Goal: Use online tool/utility: Utilize a website feature to perform a specific function

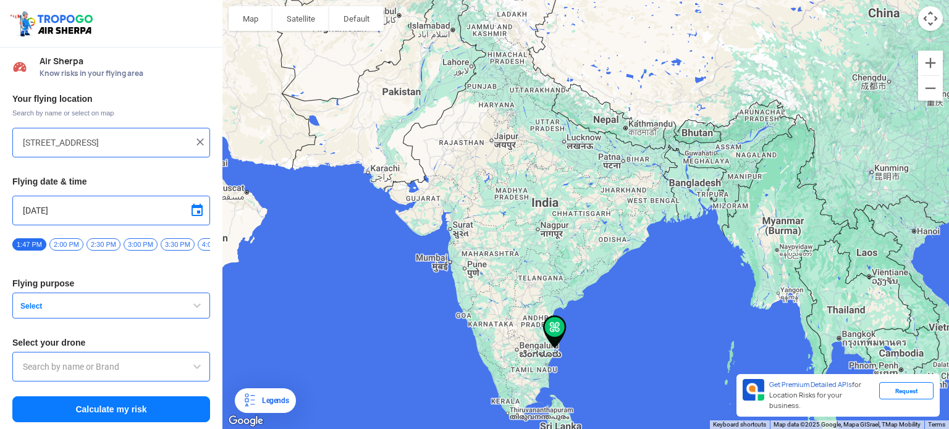
click at [72, 64] on span "Air Sherpa" at bounding box center [125, 61] width 171 height 10
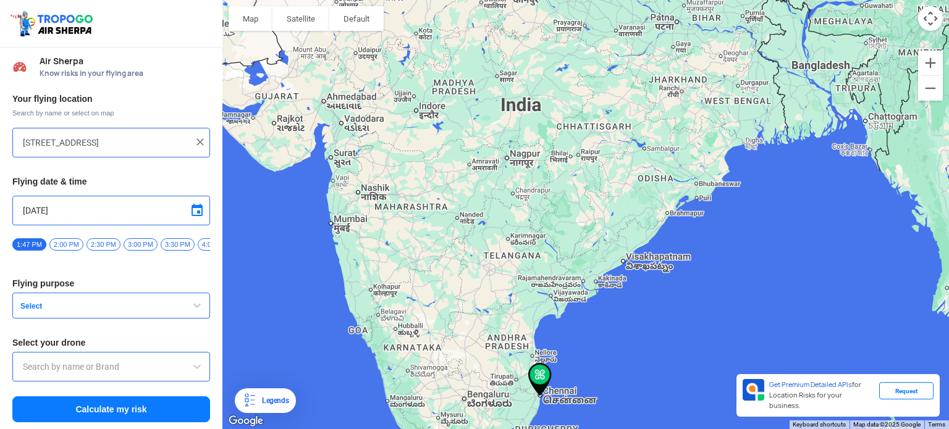
click at [546, 370] on img at bounding box center [539, 379] width 33 height 43
click at [906, 398] on div "Request" at bounding box center [906, 390] width 54 height 17
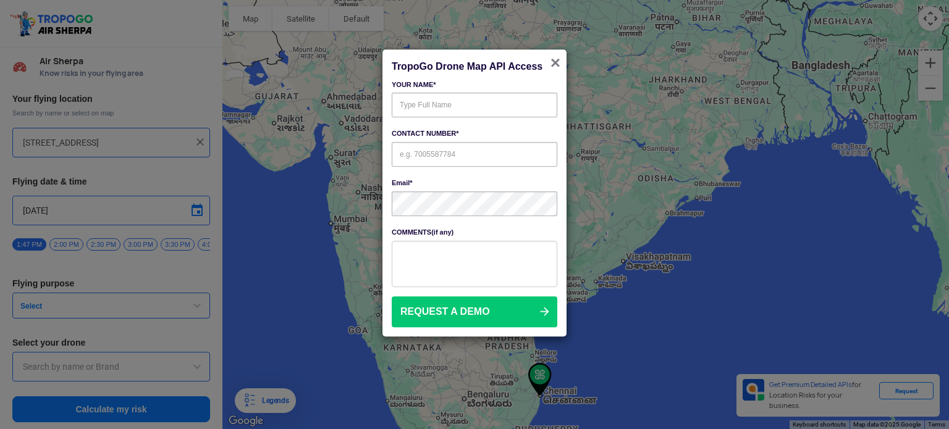
click at [554, 64] on span "×" at bounding box center [555, 62] width 10 height 19
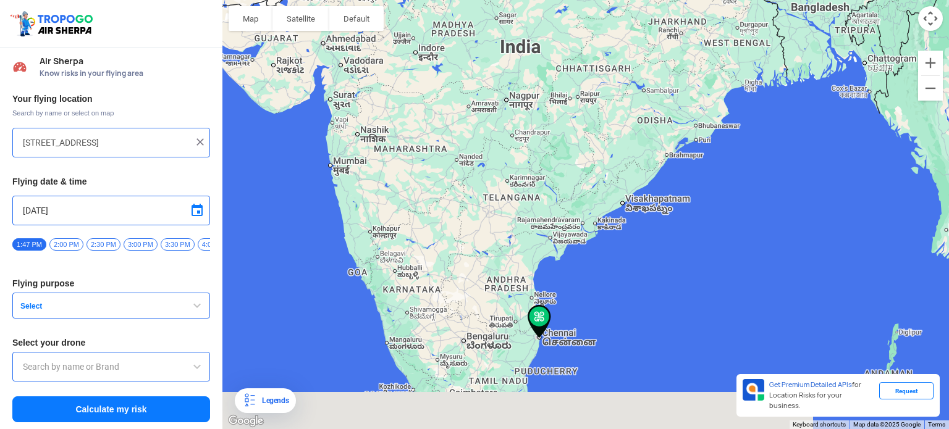
drag, startPoint x: 539, startPoint y: 237, endPoint x: 536, endPoint y: 217, distance: 19.4
click at [536, 217] on div at bounding box center [585, 214] width 727 height 429
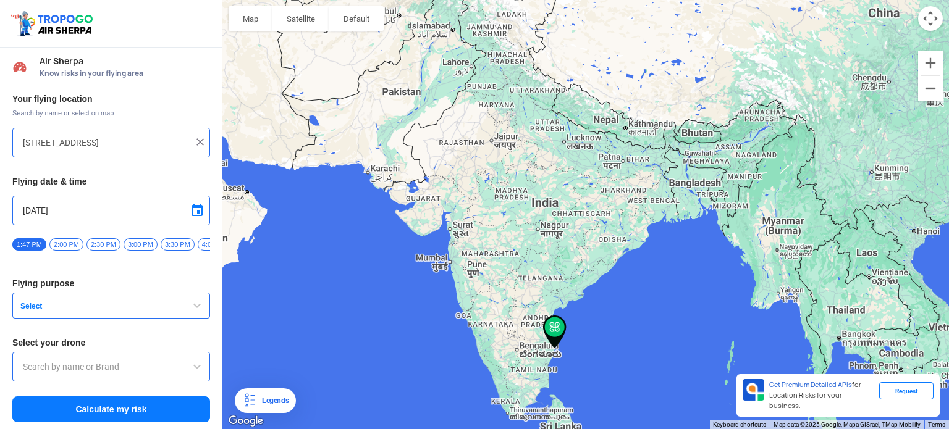
click at [94, 418] on button "Calculate my risk" at bounding box center [111, 410] width 198 height 26
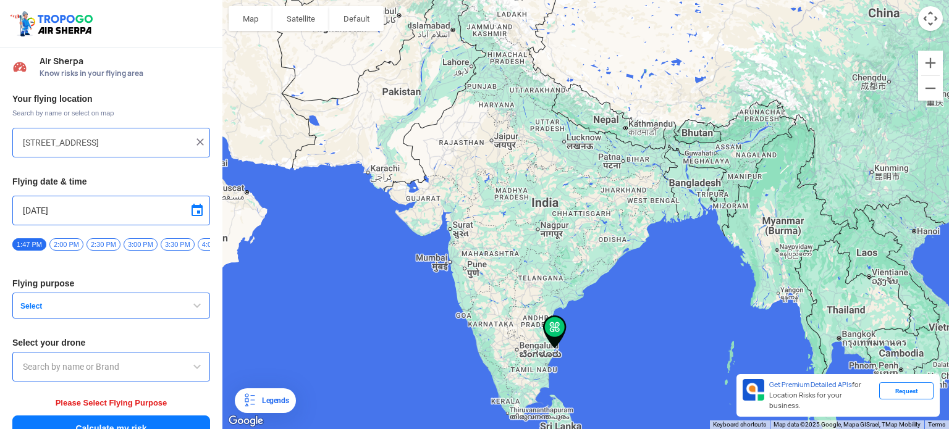
click at [126, 363] on div at bounding box center [111, 367] width 198 height 30
click at [177, 369] on input "text" at bounding box center [111, 367] width 177 height 15
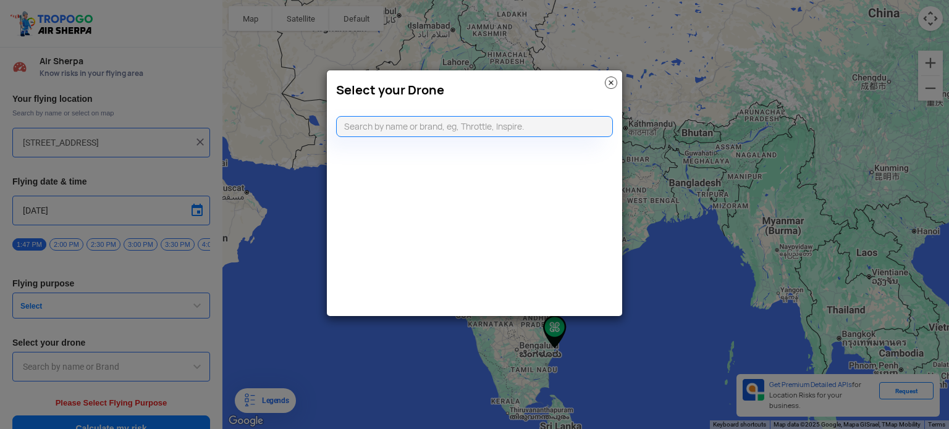
click at [613, 79] on img at bounding box center [611, 83] width 12 height 12
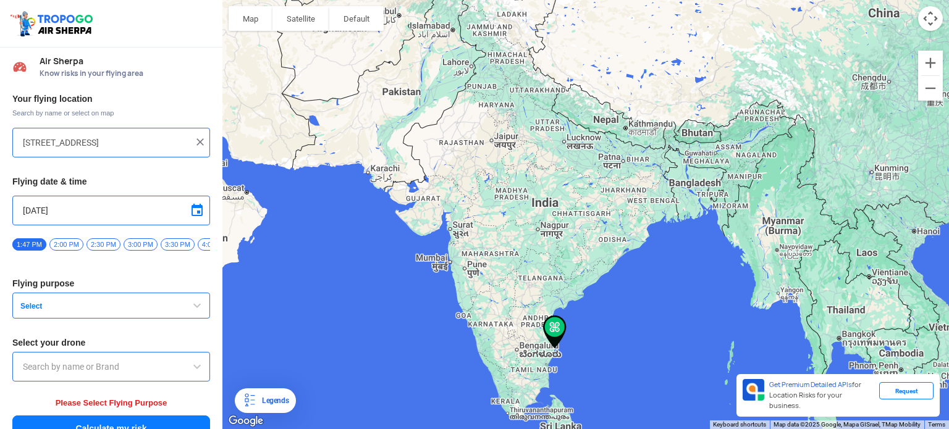
click at [175, 316] on button "Select" at bounding box center [111, 306] width 198 height 26
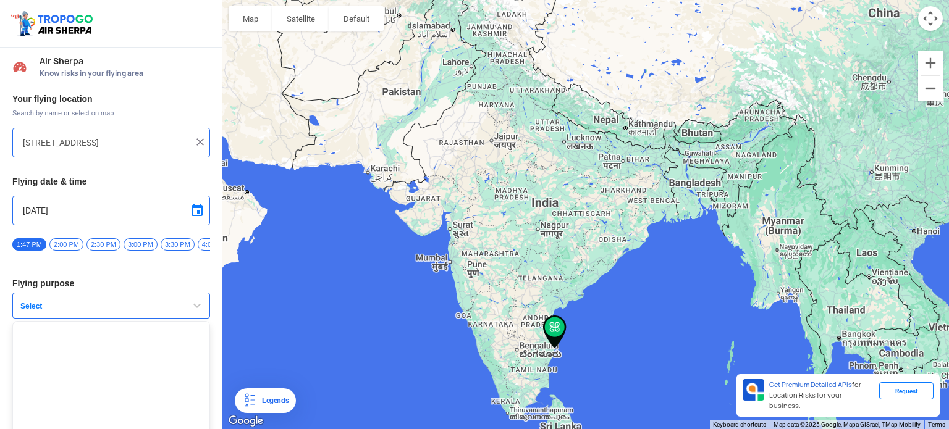
click at [40, 358] on ul at bounding box center [111, 398] width 198 height 154
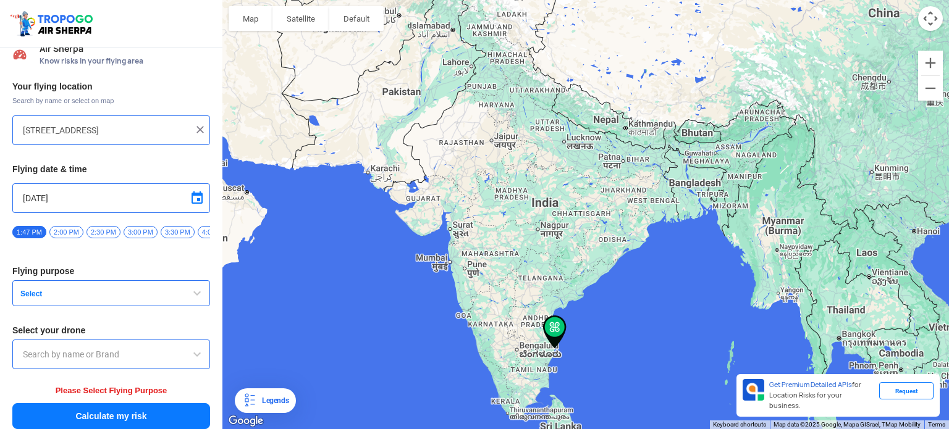
scroll to position [22, 0]
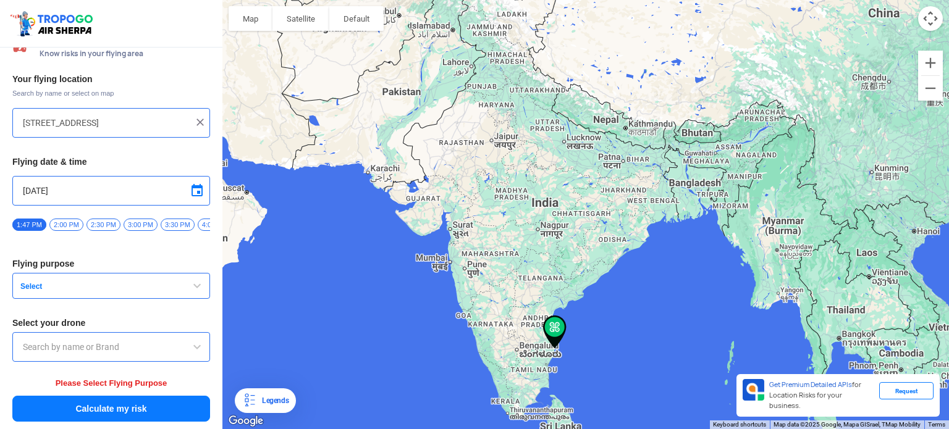
click at [153, 285] on span "Select" at bounding box center [92, 287] width 154 height 10
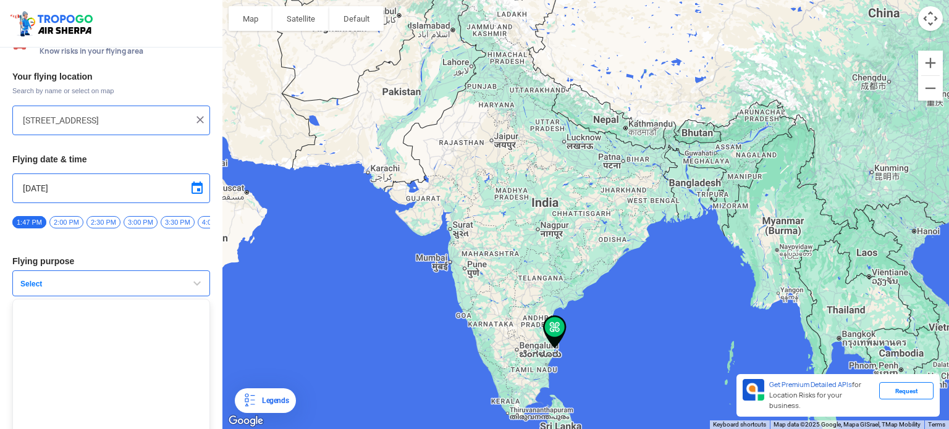
click at [89, 355] on ul at bounding box center [111, 376] width 198 height 154
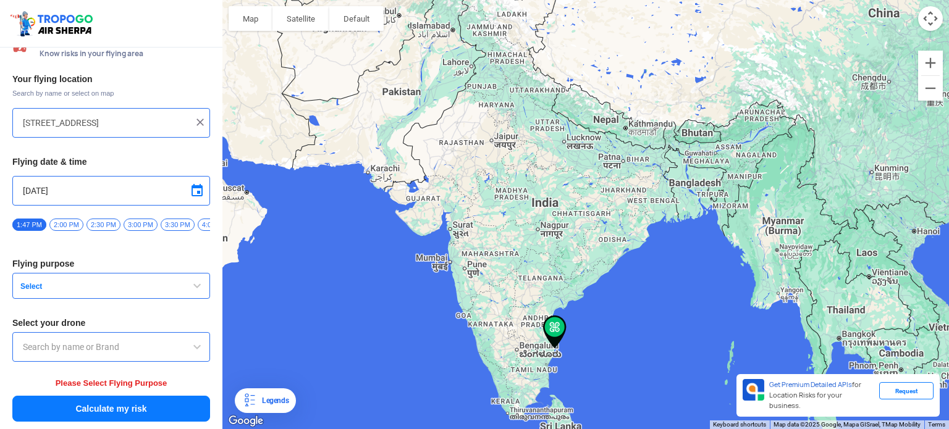
click at [103, 358] on div at bounding box center [111, 347] width 198 height 30
click at [86, 333] on div "Your flying location Search by name or select on map 9/4-A, Slaterpuram, Mylapo…" at bounding box center [111, 248] width 222 height 362
click at [100, 401] on button "Calculate my risk" at bounding box center [111, 409] width 198 height 26
click at [275, 407] on div "Legends" at bounding box center [273, 401] width 32 height 15
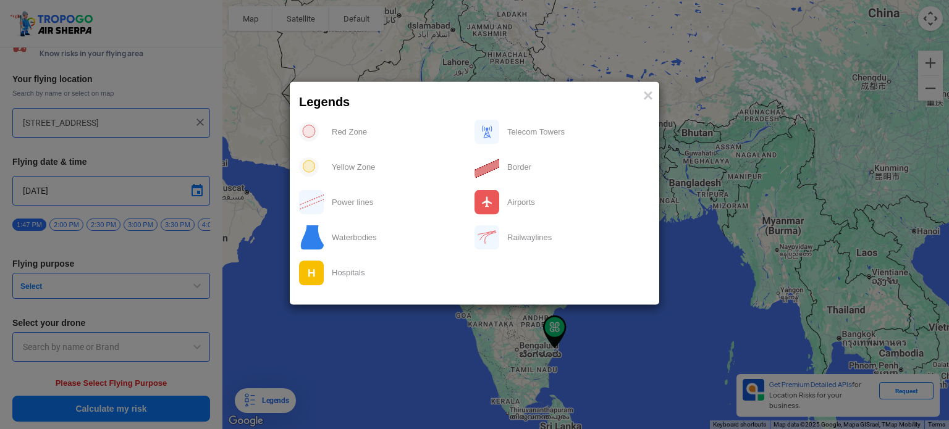
click at [347, 143] on div "Red Zone" at bounding box center [399, 131] width 150 height 25
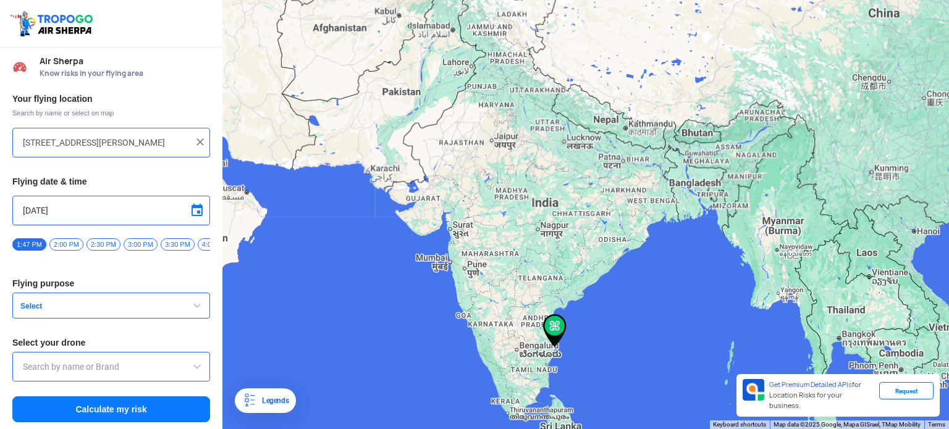
click at [60, 145] on input "[STREET_ADDRESS][PERSON_NAME]" at bounding box center [106, 142] width 167 height 15
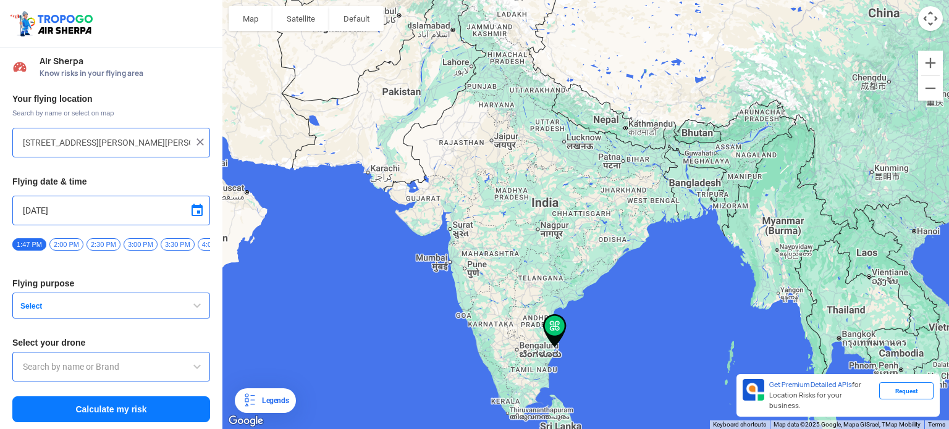
type input "[STREET_ADDRESS][PERSON_NAME][PERSON_NAME][PERSON_NAME]"
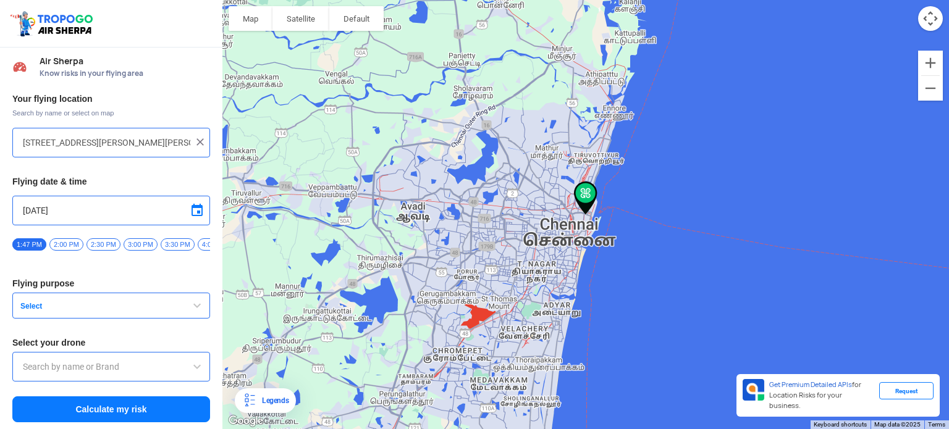
click at [85, 301] on button "Select" at bounding box center [111, 306] width 198 height 26
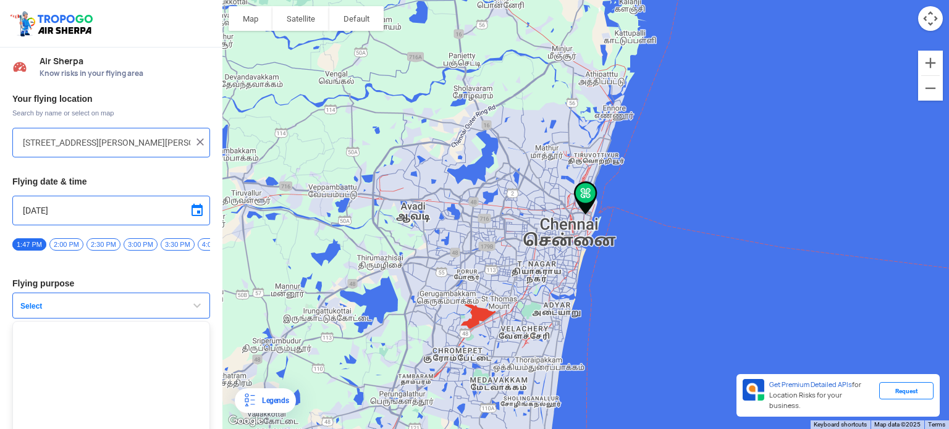
scroll to position [51, 0]
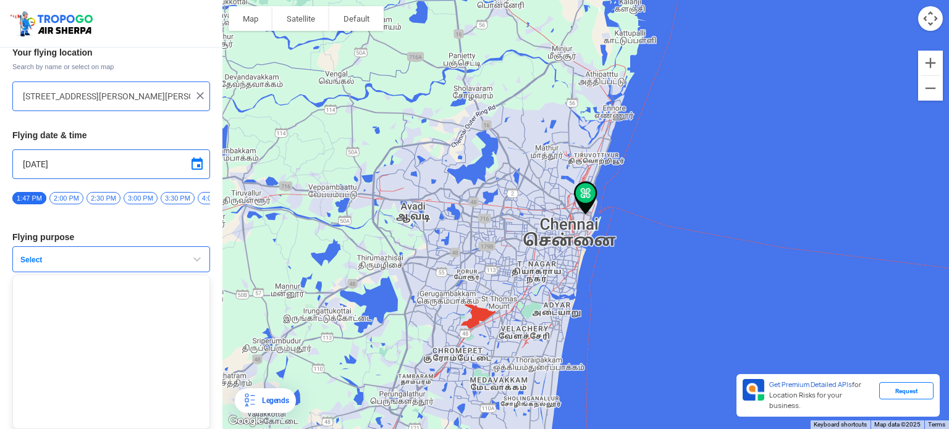
click at [48, 331] on ul at bounding box center [111, 352] width 198 height 154
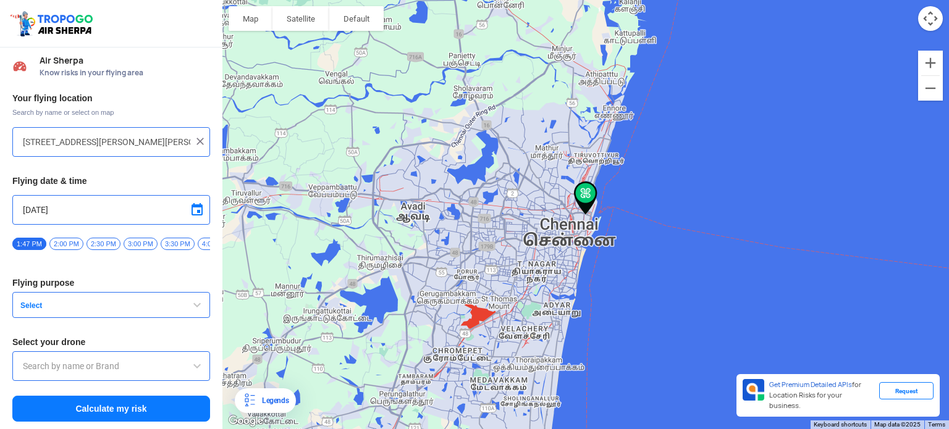
click at [97, 364] on input "text" at bounding box center [111, 366] width 177 height 15
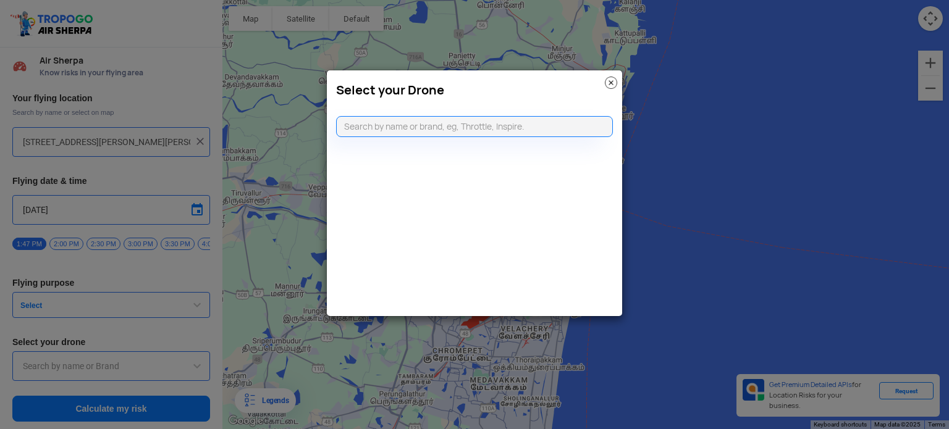
click at [407, 197] on div "Select your Drone" at bounding box center [474, 193] width 297 height 247
click at [468, 129] on input "text" at bounding box center [474, 126] width 277 height 21
type input "dji"
click at [497, 143] on li "Can't find your drone. Let us know by CLICKING HERE" at bounding box center [475, 151] width 276 height 21
click at [495, 146] on link "CLICKING HERE" at bounding box center [504, 150] width 62 height 9
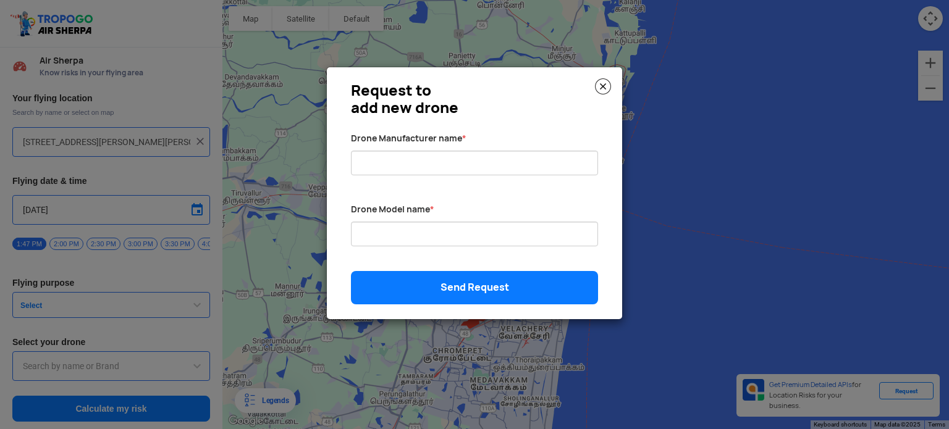
click at [602, 91] on img at bounding box center [603, 86] width 16 height 16
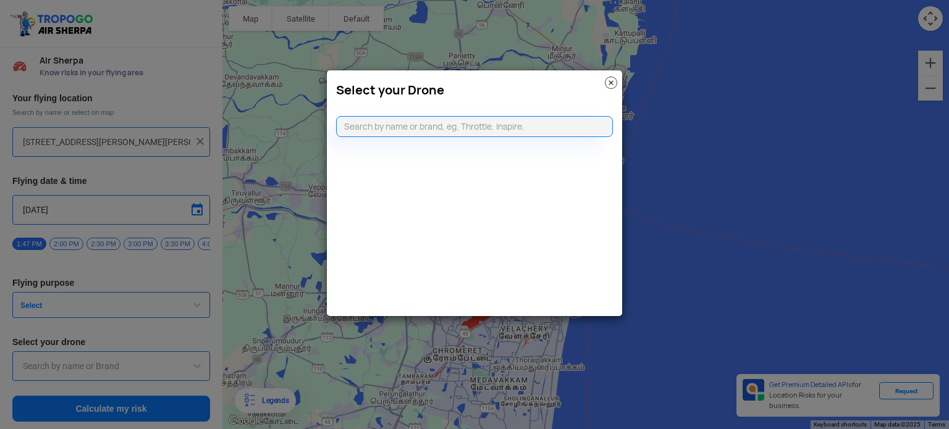
click at [88, 322] on modal-container "Select your Drone" at bounding box center [474, 214] width 949 height 429
click at [613, 78] on img at bounding box center [611, 83] width 12 height 12
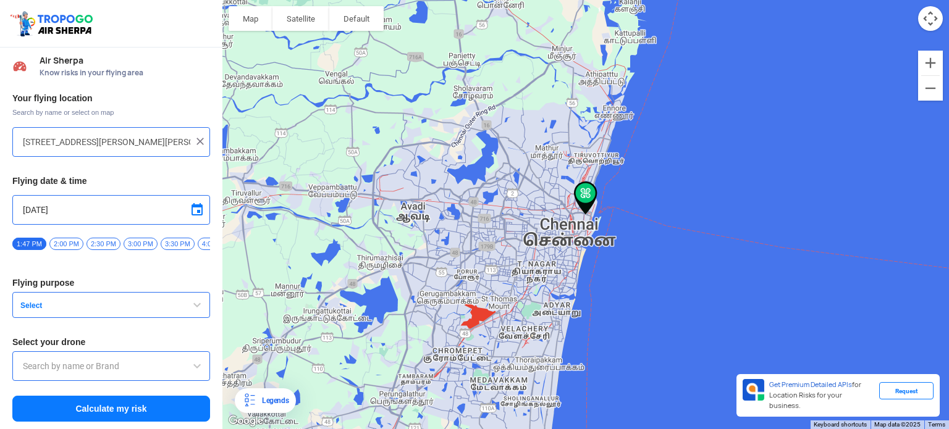
click at [58, 17] on img at bounding box center [53, 23] width 88 height 28
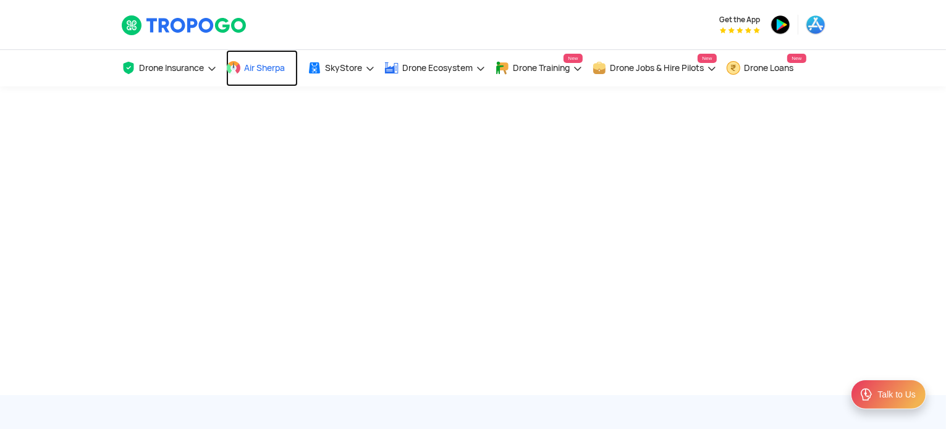
click at [277, 69] on span "Air Sherpa" at bounding box center [265, 68] width 41 height 10
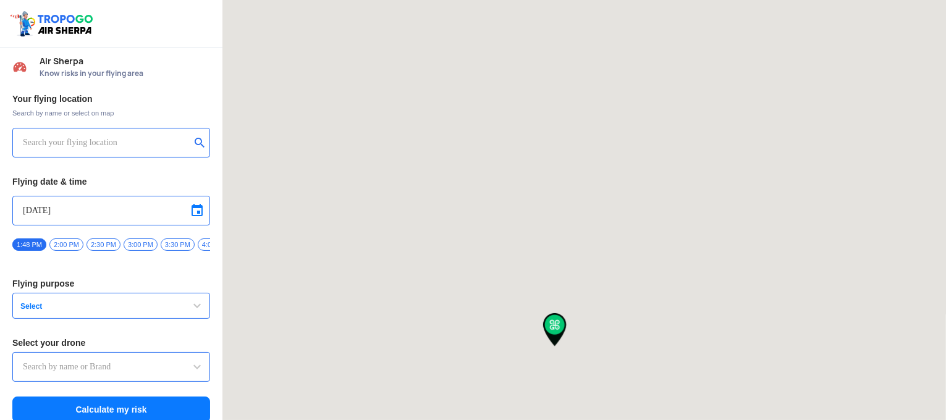
type input "[STREET_ADDRESS][PERSON_NAME]"
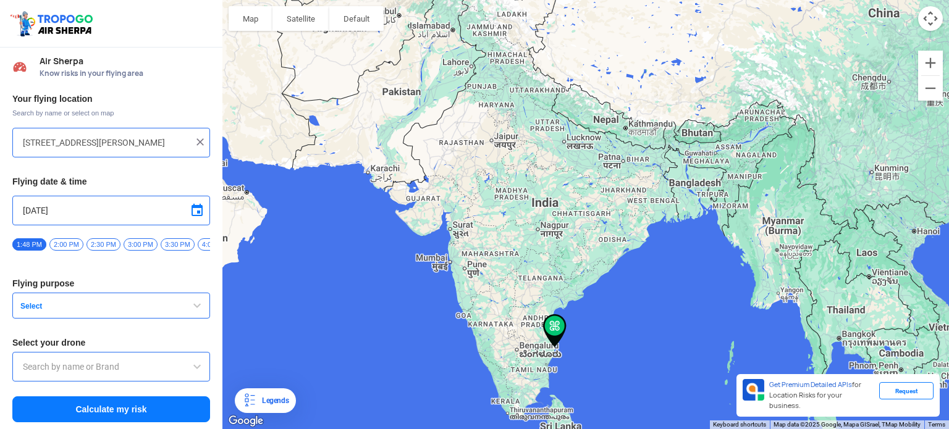
click at [48, 300] on button "Select" at bounding box center [111, 306] width 198 height 26
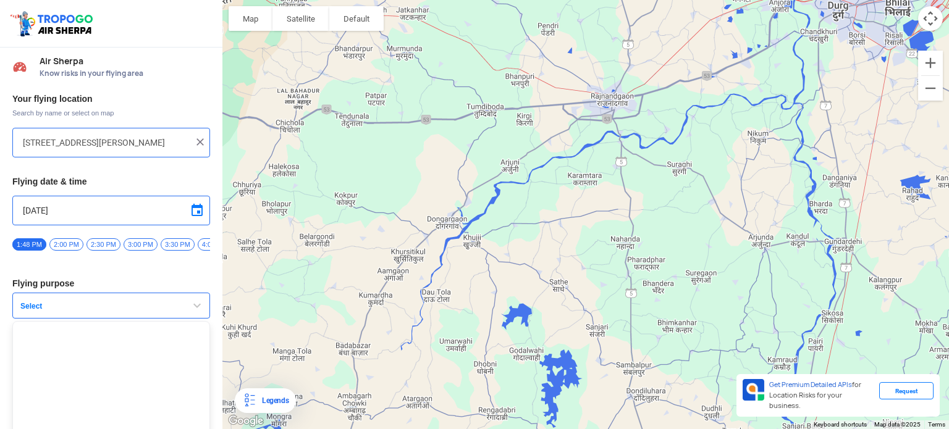
click at [283, 400] on div "Legends" at bounding box center [273, 401] width 32 height 15
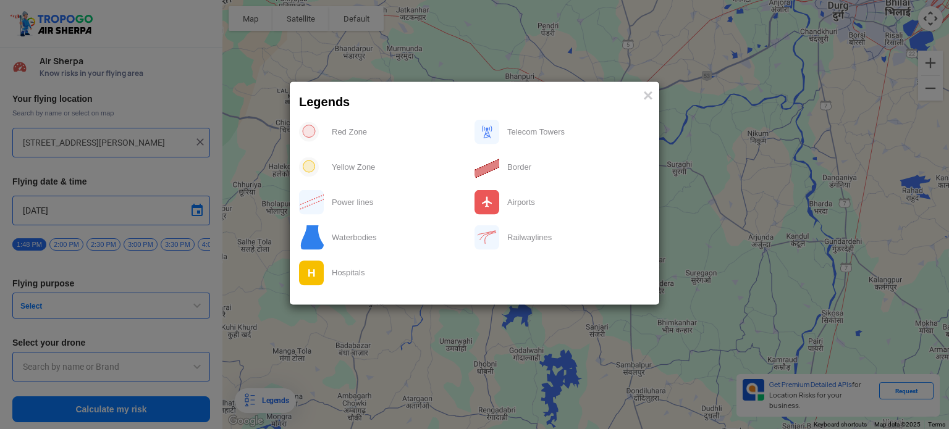
click at [356, 244] on div "Waterbodies" at bounding box center [399, 237] width 150 height 25
click at [366, 192] on div "Power lines" at bounding box center [399, 202] width 150 height 25
click at [354, 182] on div at bounding box center [474, 207] width 351 height 176
click at [360, 141] on div "Red Zone" at bounding box center [399, 131] width 150 height 25
click at [512, 230] on div "Railwaylines" at bounding box center [575, 237] width 150 height 25
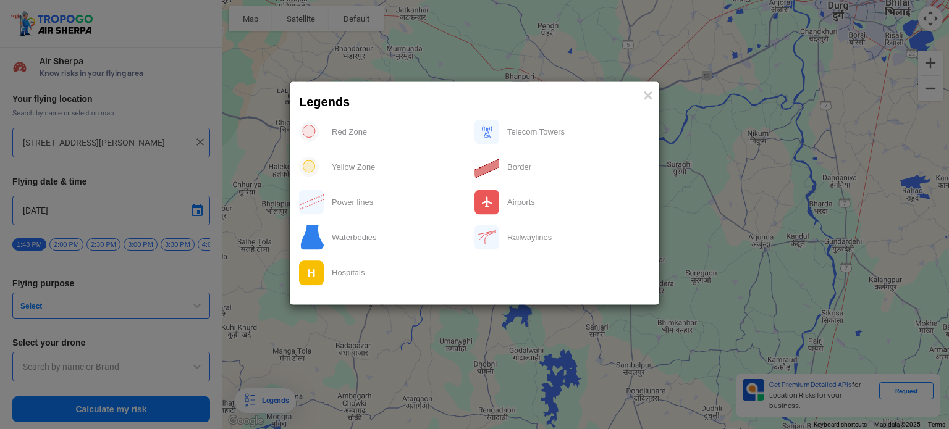
click at [277, 266] on modal-container "Legends × Red Zone Telecom Towers Yellow Zone Border Power lines Airports Water…" at bounding box center [474, 214] width 949 height 429
click at [652, 99] on span "×" at bounding box center [648, 94] width 10 height 19
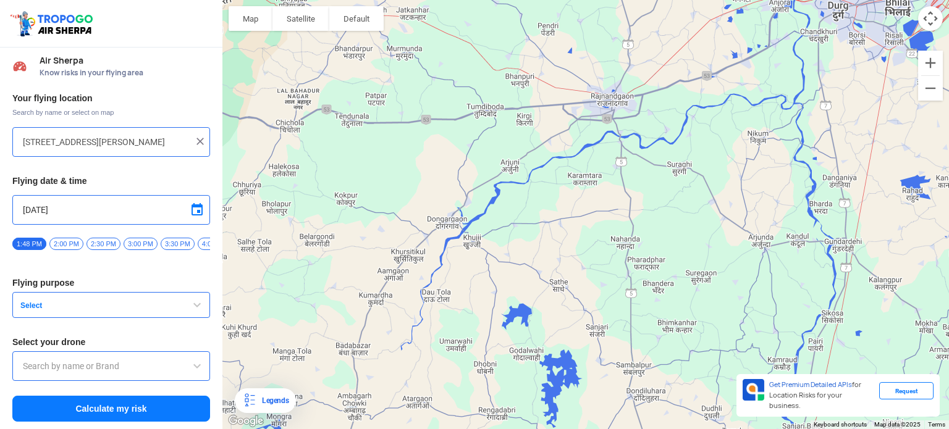
scroll to position [4, 0]
click at [157, 368] on input "text" at bounding box center [111, 366] width 177 height 15
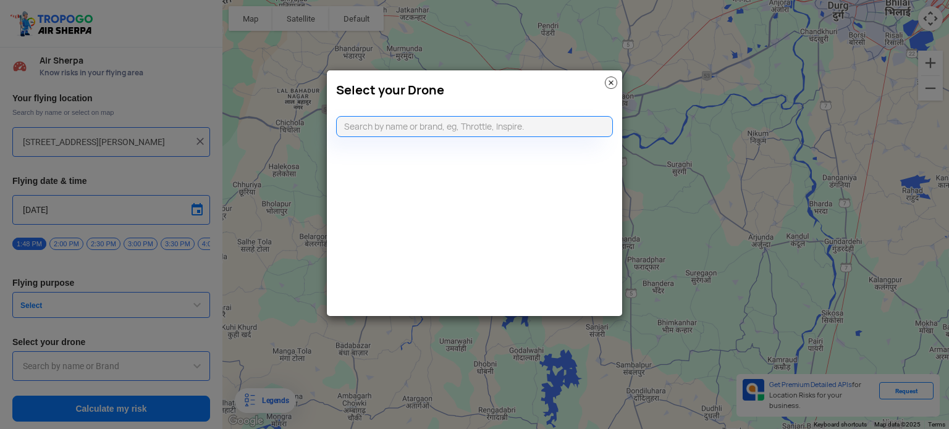
click at [610, 83] on img at bounding box center [611, 83] width 12 height 12
